Goal: Information Seeking & Learning: Learn about a topic

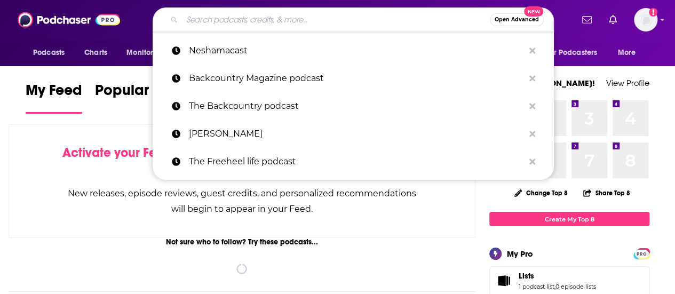
click at [255, 22] on input "Search podcasts, credits, & more..." at bounding box center [336, 19] width 308 height 17
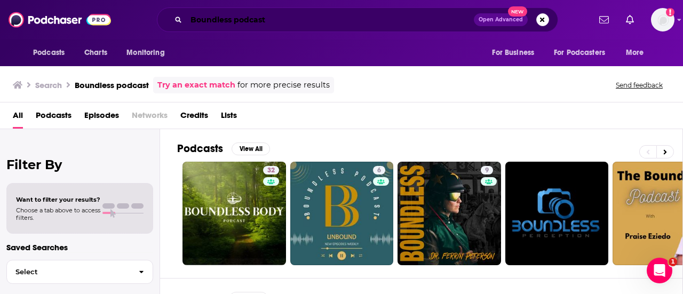
click at [243, 18] on input "Boundless podcast" at bounding box center [329, 19] width 287 height 17
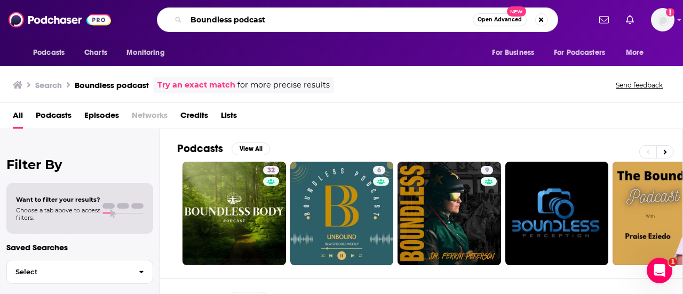
click at [243, 18] on input "Boundless podcast" at bounding box center [329, 19] width 286 height 17
type input "Boundless insights"
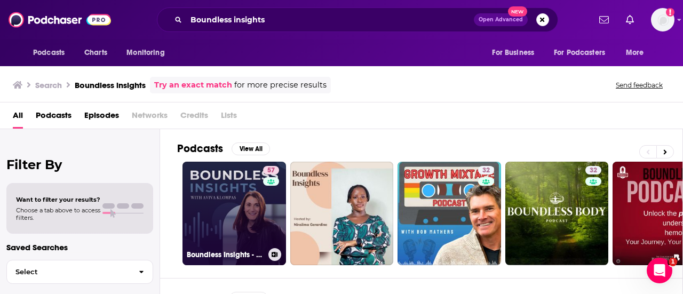
click at [235, 212] on link "57 Boundless Insights - with [PERSON_NAME]" at bounding box center [233, 213] width 103 height 103
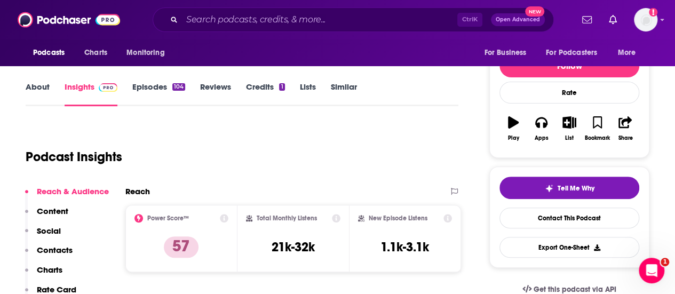
scroll to position [128, 0]
